Goal: Task Accomplishment & Management: Manage account settings

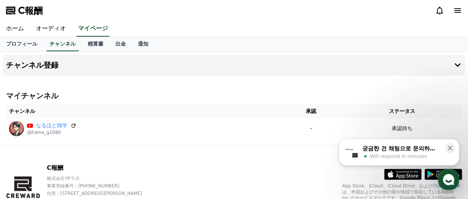
click at [316, 114] on font "承認" at bounding box center [311, 111] width 10 height 6
click at [407, 112] on font "ステータス" at bounding box center [401, 111] width 26 height 6
click at [88, 45] on font "精算書" at bounding box center [96, 44] width 16 height 6
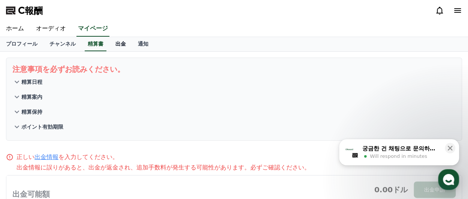
click at [115, 45] on font "出金" at bounding box center [120, 44] width 10 height 6
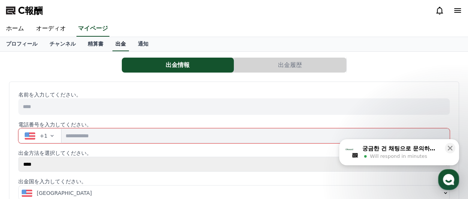
select select
click at [132, 47] on link "通知" at bounding box center [143, 44] width 22 height 14
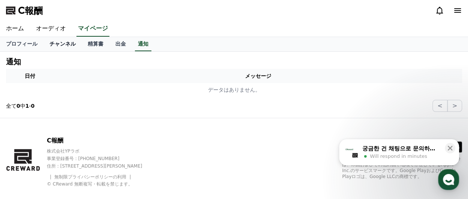
click at [49, 43] on font "チャンネル" at bounding box center [62, 44] width 26 height 6
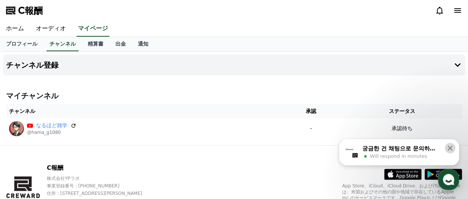
click at [448, 148] on icon at bounding box center [449, 148] width 7 height 7
